Goal: Communication & Community: Share content

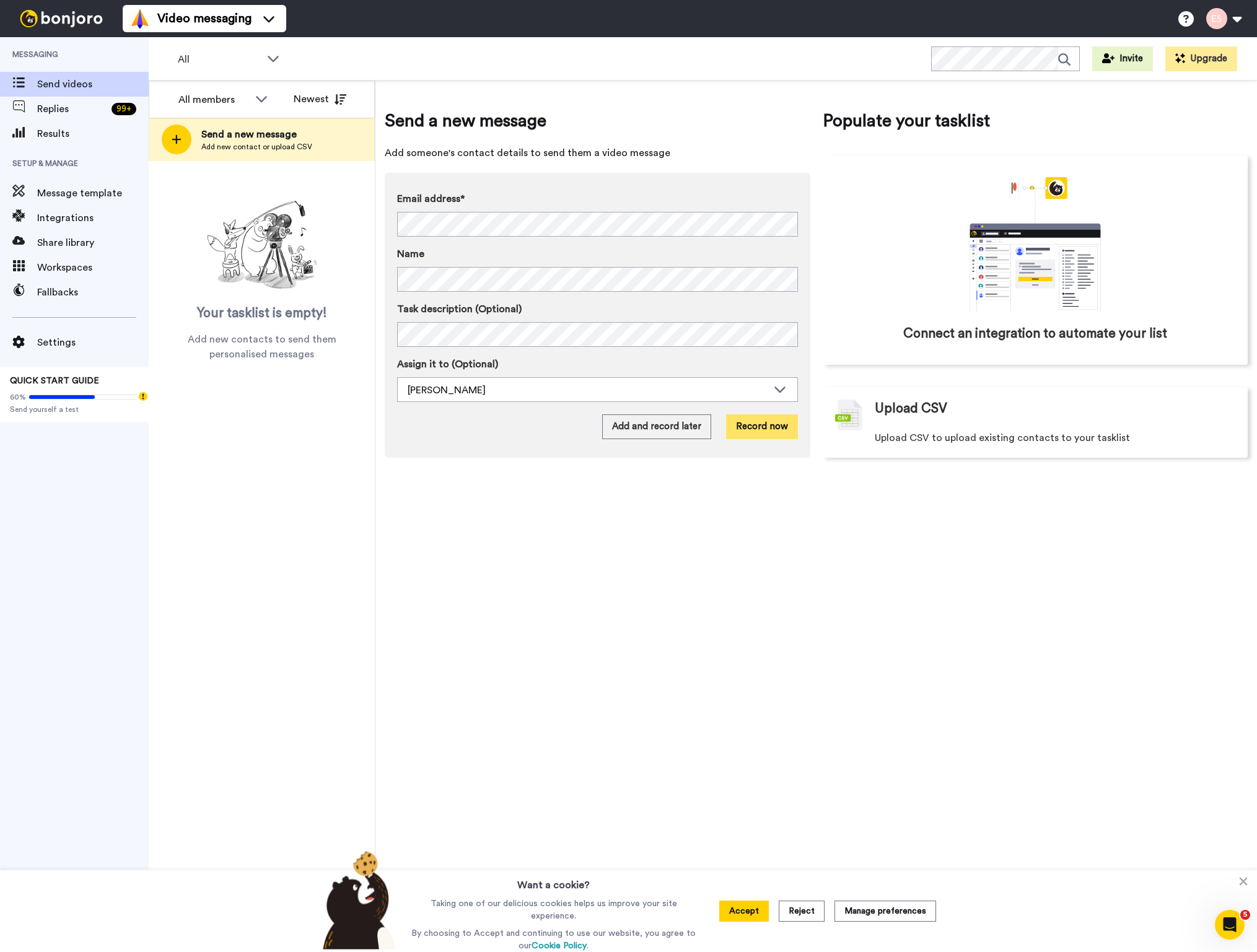
click at [779, 434] on button "Record now" at bounding box center [762, 427] width 72 height 25
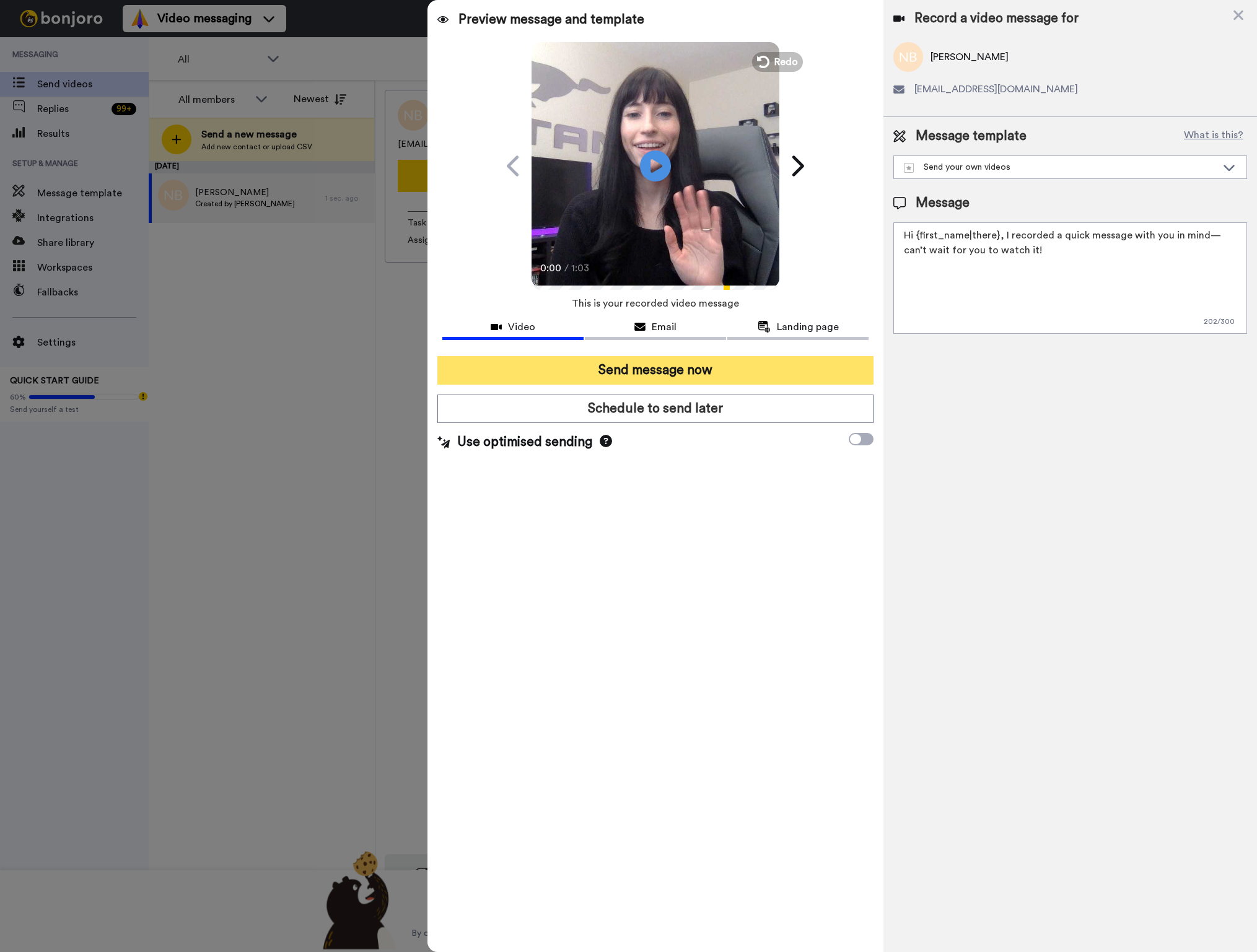
click at [608, 366] on button "Send message now" at bounding box center [656, 370] width 437 height 28
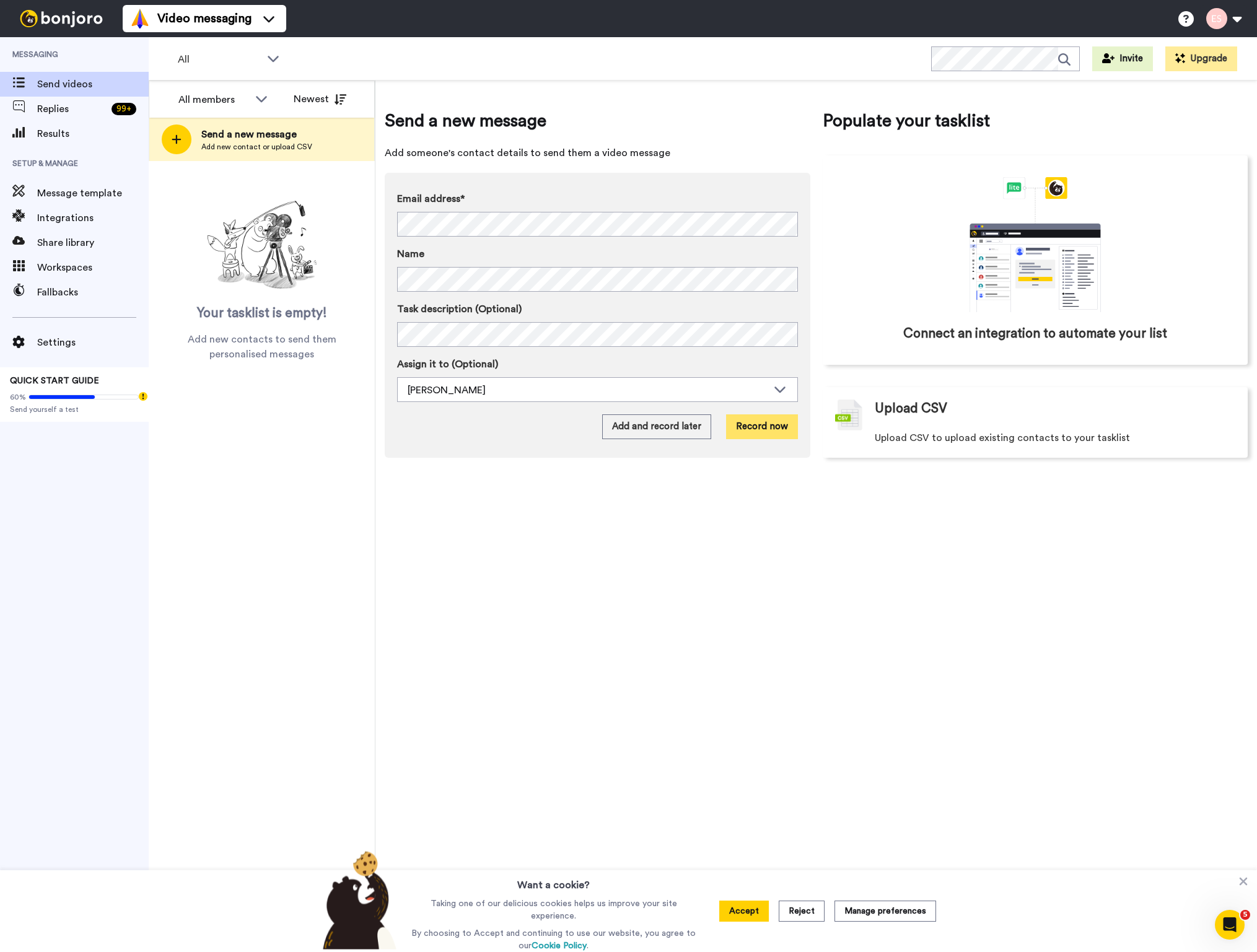
click at [775, 430] on button "Record now" at bounding box center [762, 427] width 72 height 25
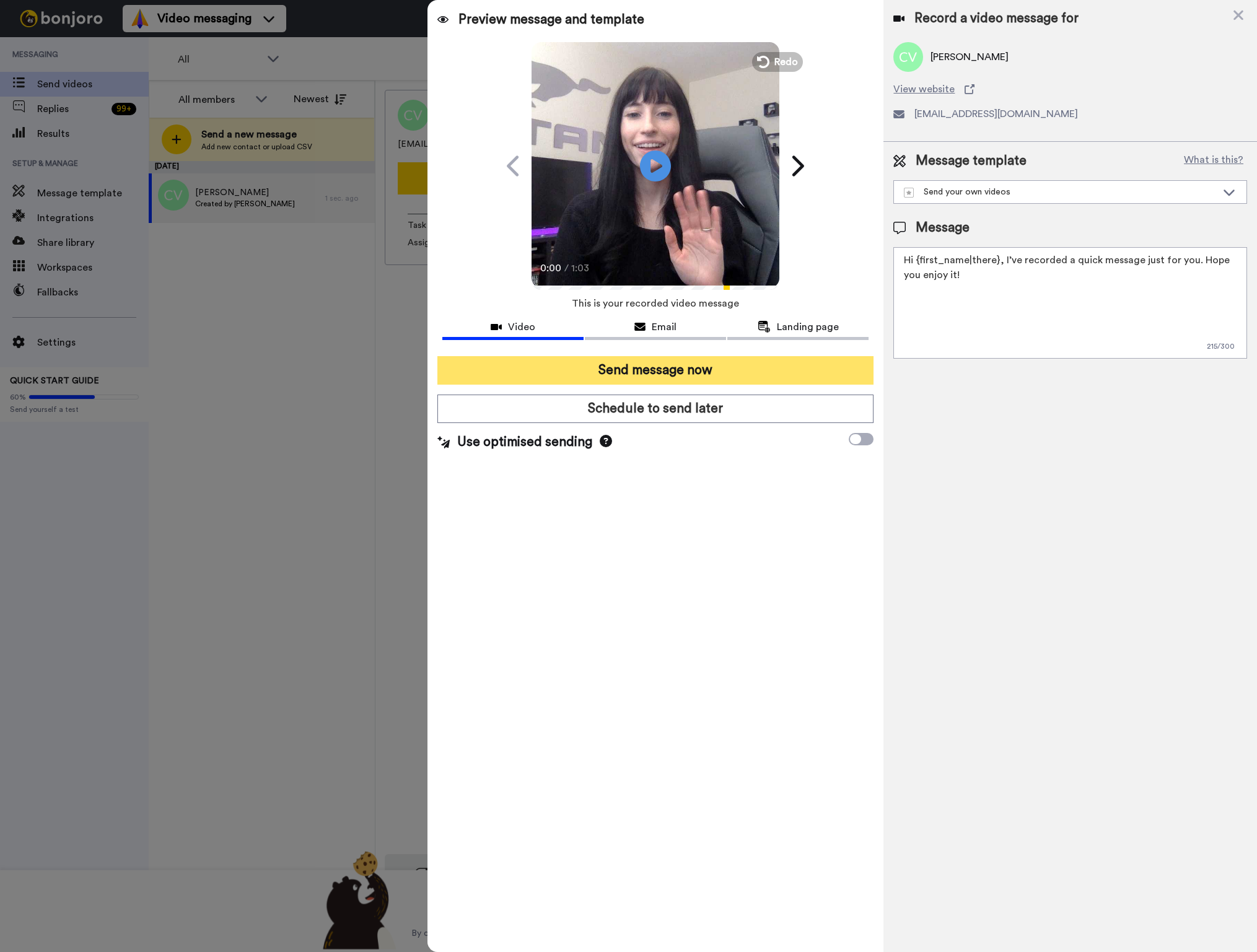
click at [647, 373] on button "Send message now" at bounding box center [656, 370] width 437 height 28
